Goal: Information Seeking & Learning: Learn about a topic

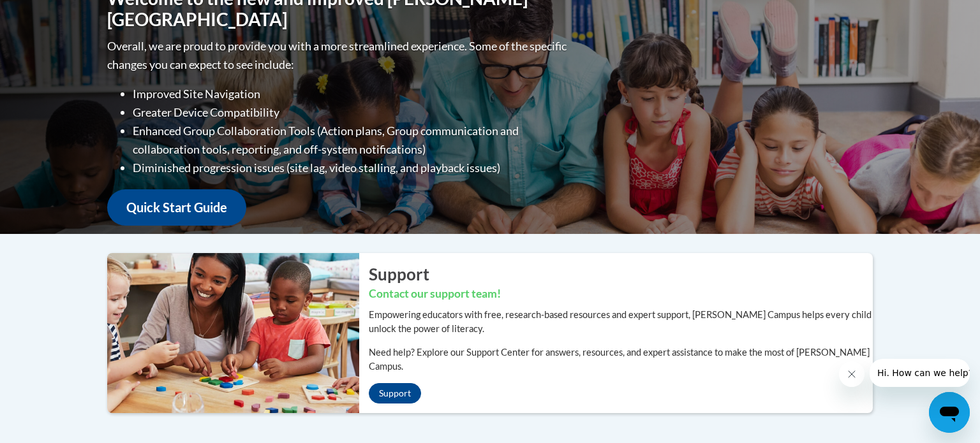
scroll to position [195, 0]
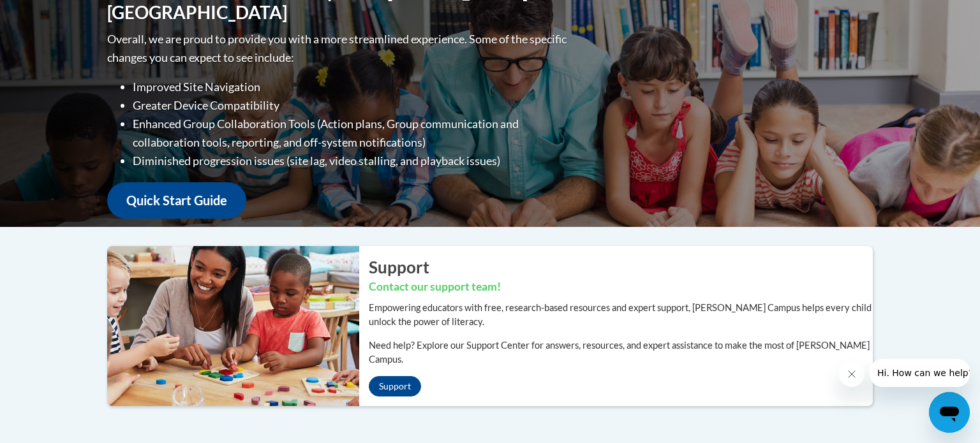
click at [853, 375] on icon "Close message from company" at bounding box center [851, 374] width 6 height 6
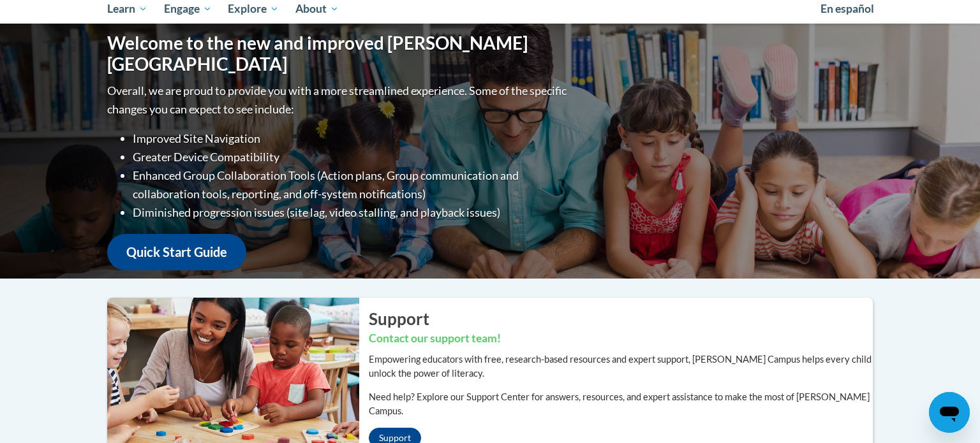
scroll to position [0, 0]
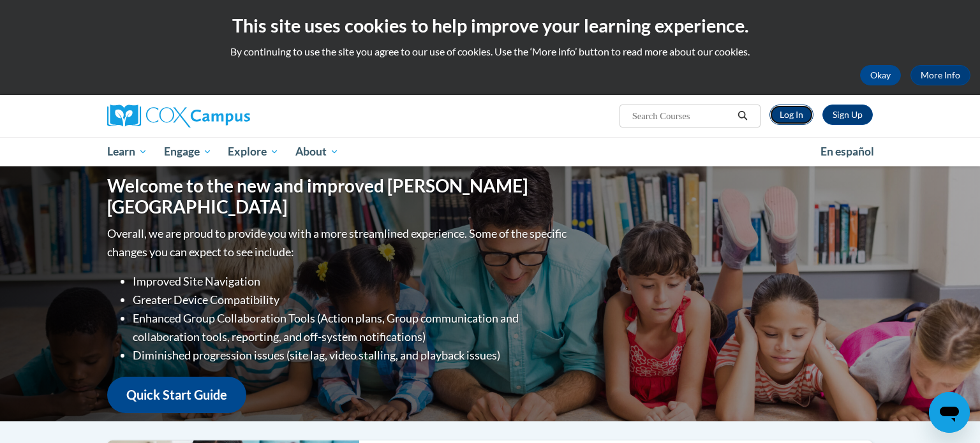
click at [796, 118] on link "Log In" at bounding box center [791, 115] width 44 height 20
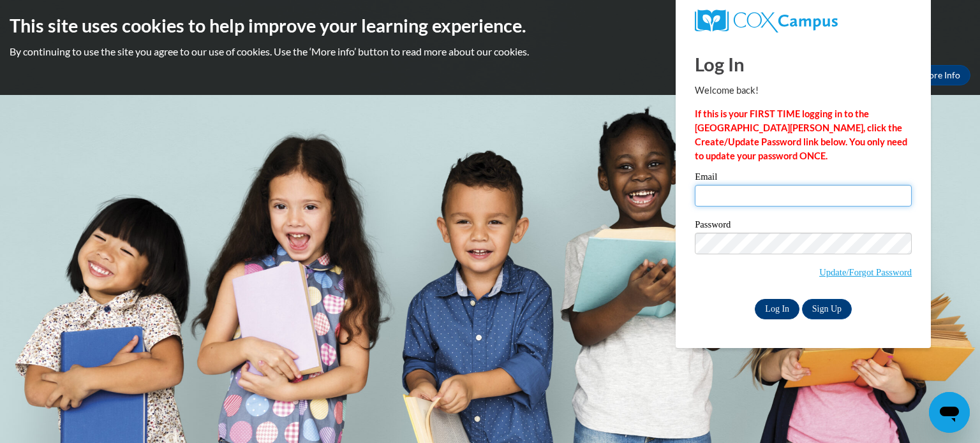
type input "tbackhaus@waupun.k12.wi.us"
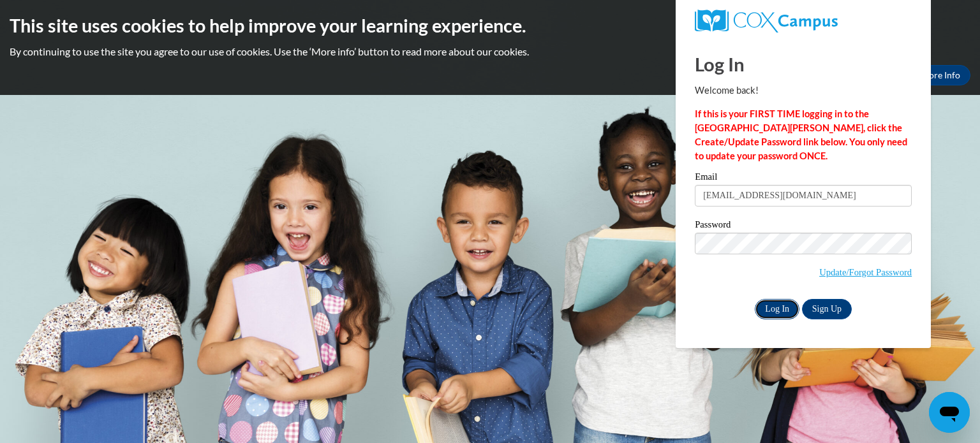
click at [780, 311] on input "Log In" at bounding box center [777, 309] width 45 height 20
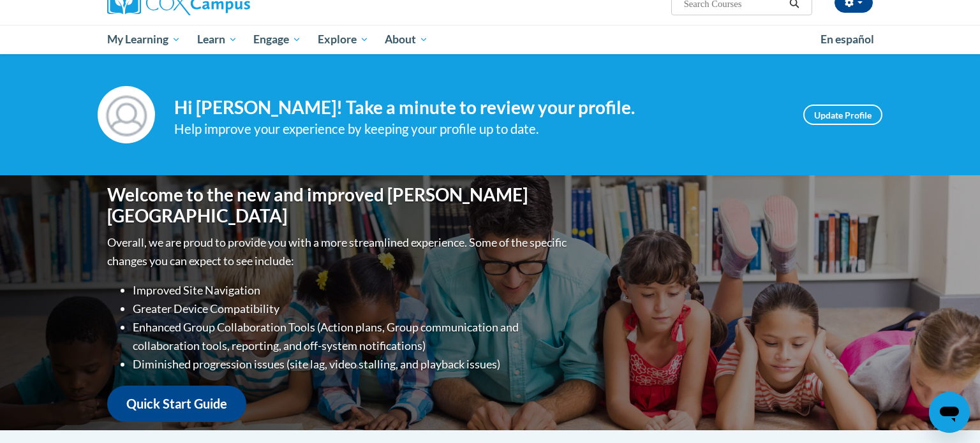
scroll to position [113, 0]
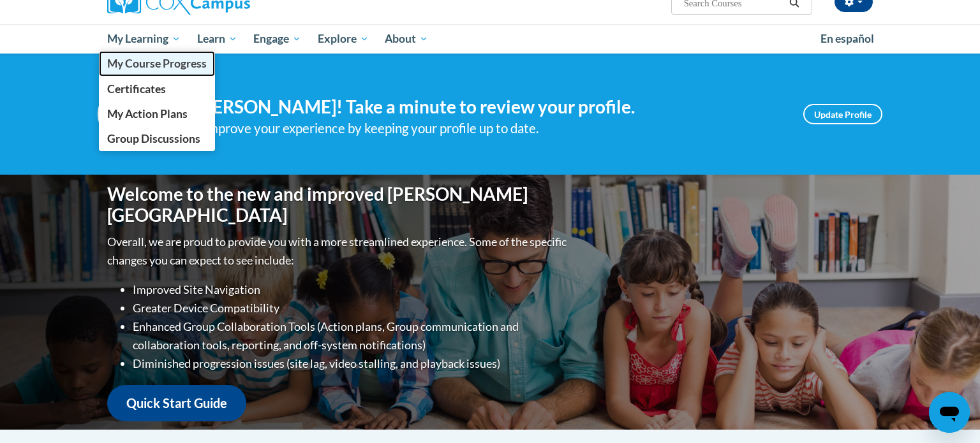
click at [174, 62] on span "My Course Progress" at bounding box center [157, 63] width 100 height 13
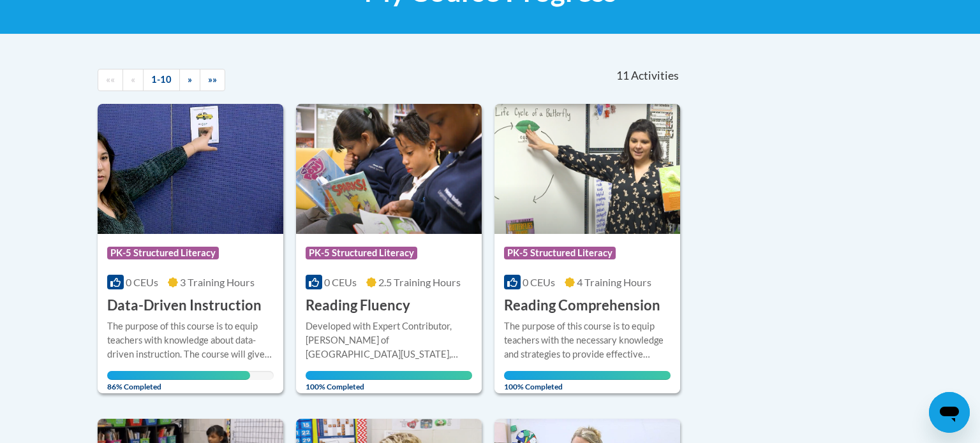
scroll to position [219, 0]
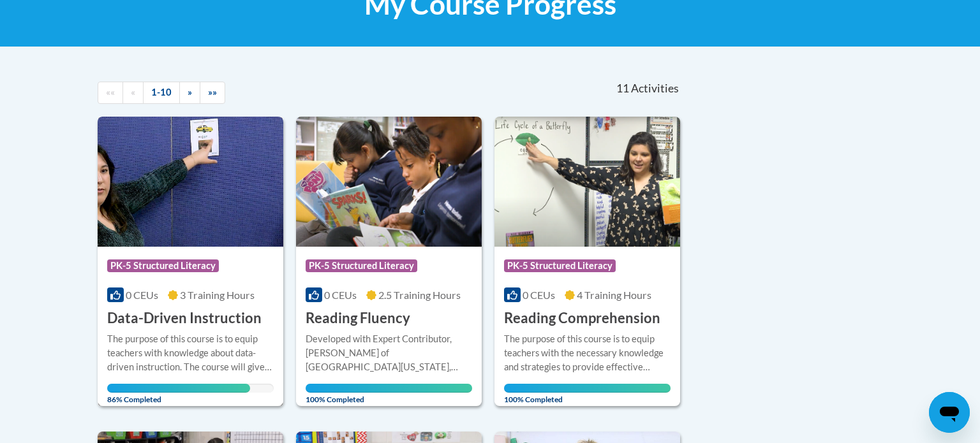
click at [159, 281] on div "Course Category: PK-5 Structured Literacy" at bounding box center [190, 267] width 167 height 29
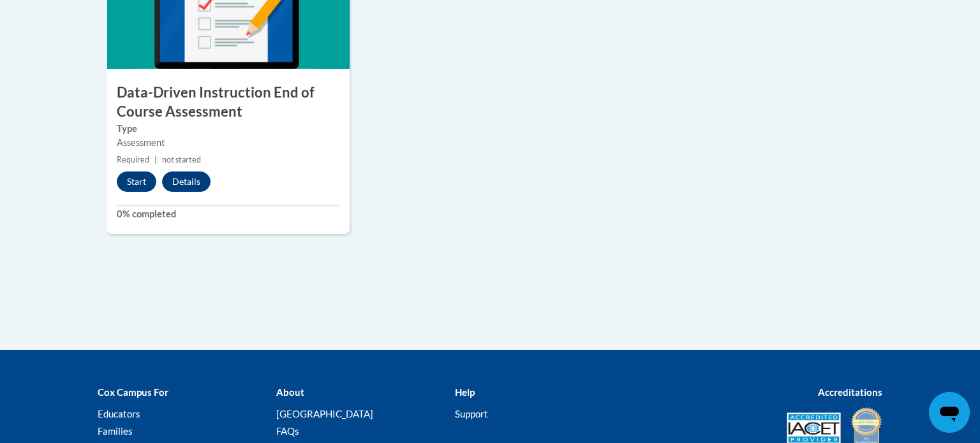
scroll to position [1118, 0]
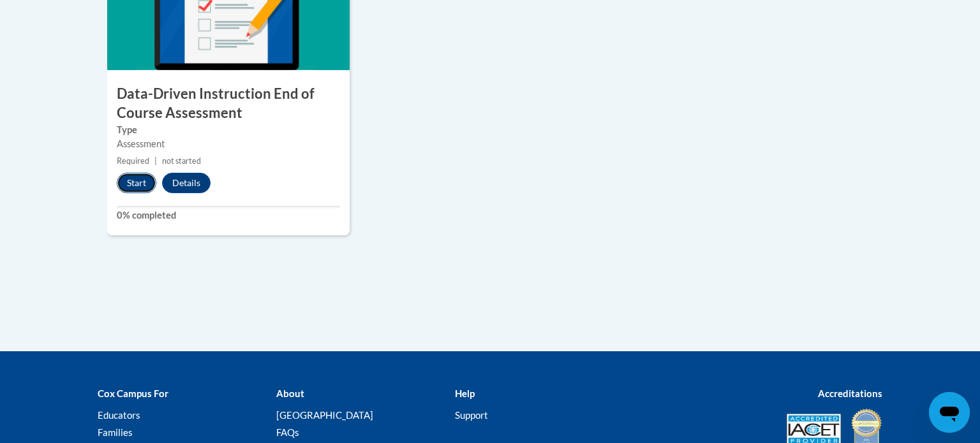
click at [136, 179] on button "Start" at bounding box center [137, 183] width 40 height 20
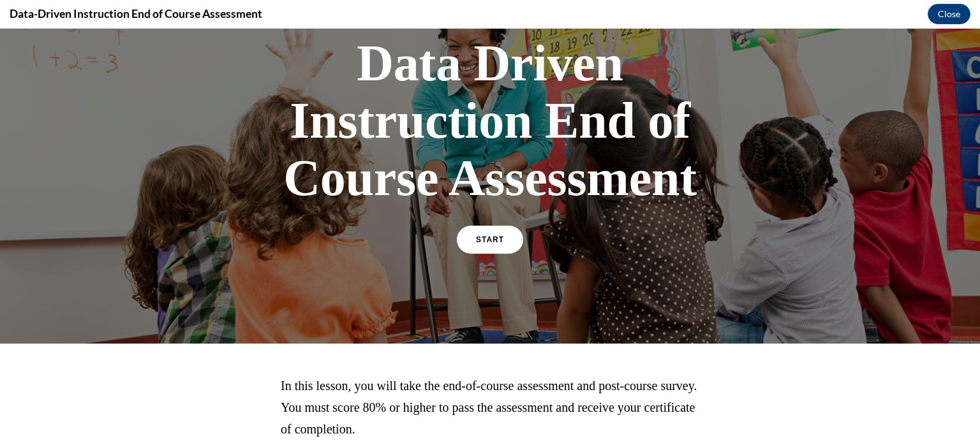
scroll to position [92, 0]
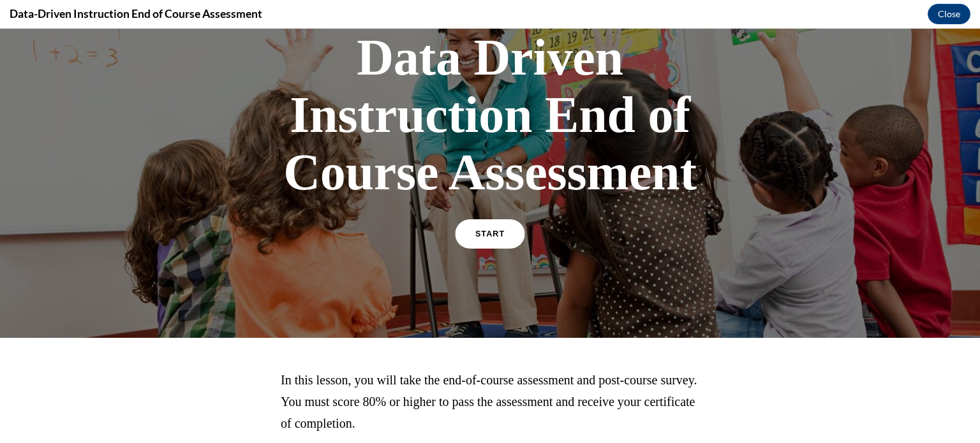
click at [492, 235] on span "START" at bounding box center [489, 235] width 29 height 10
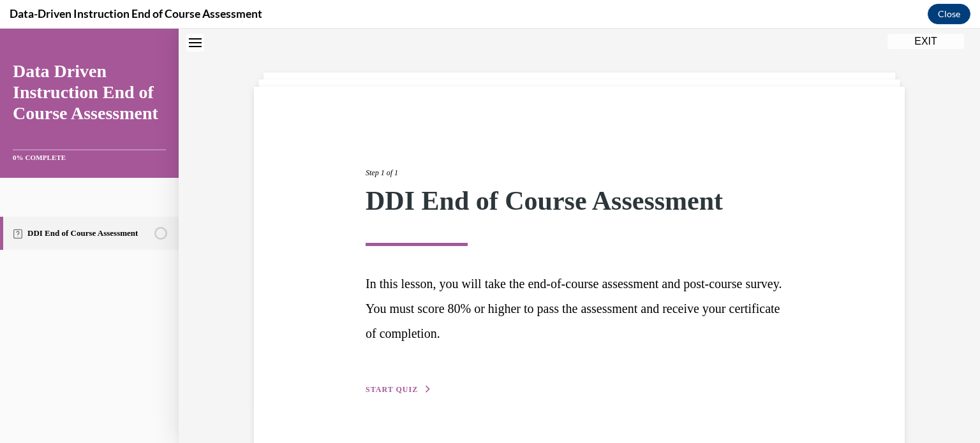
scroll to position [69, 0]
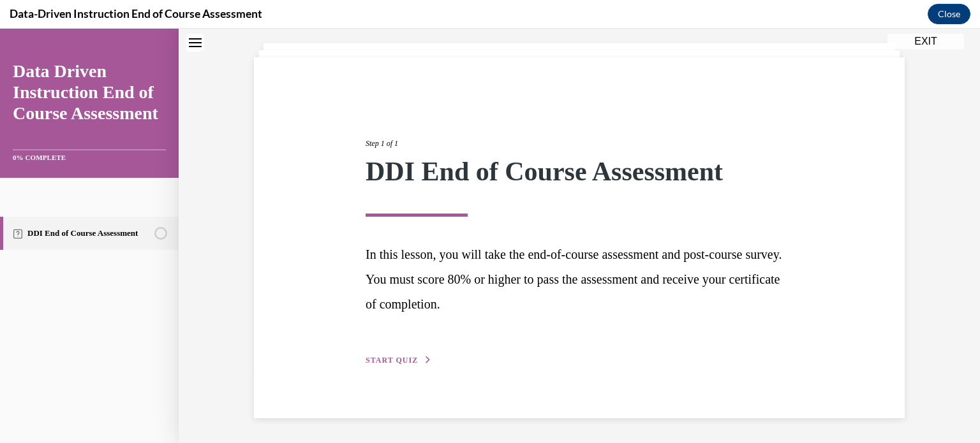
click at [392, 356] on span "START QUIZ" at bounding box center [392, 360] width 52 height 9
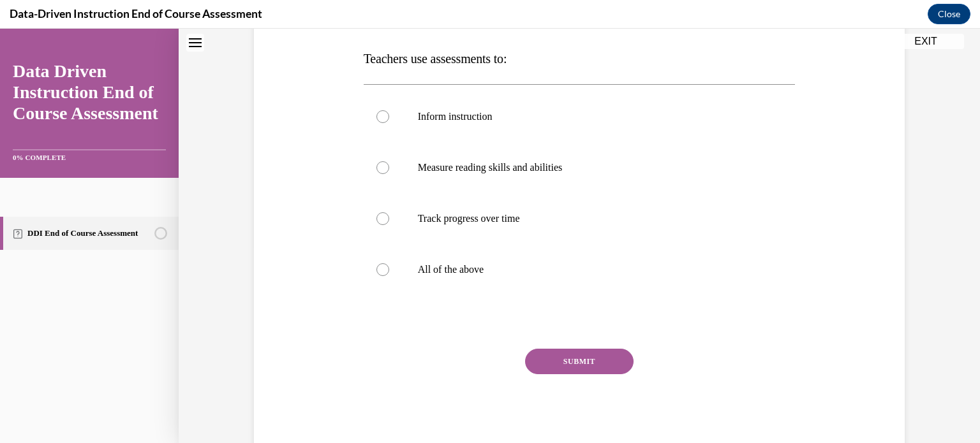
scroll to position [199, 0]
